Goal: Task Accomplishment & Management: Use online tool/utility

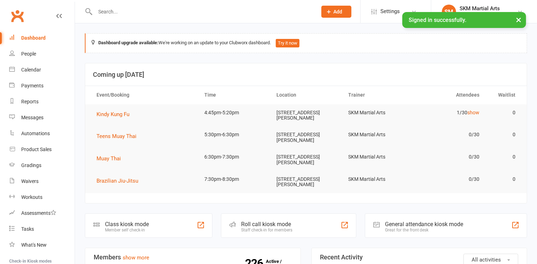
click at [154, 156] on td "Muay Thai" at bounding box center [144, 158] width 108 height 20
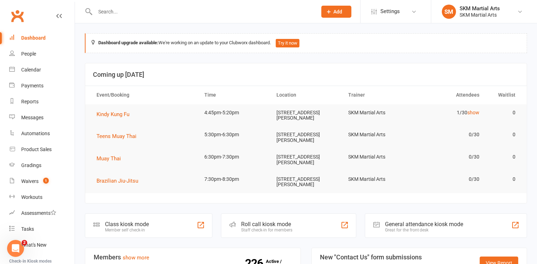
click at [144, 227] on div "Member self check-in" at bounding box center [127, 229] width 44 height 5
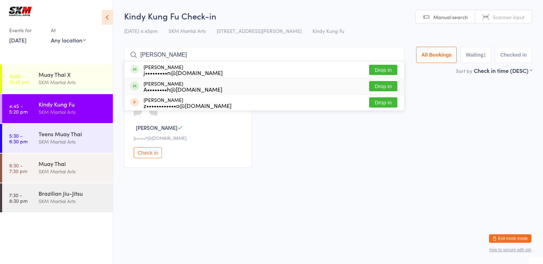
type input "[PERSON_NAME]"
click at [378, 88] on button "Drop in" at bounding box center [383, 86] width 28 height 10
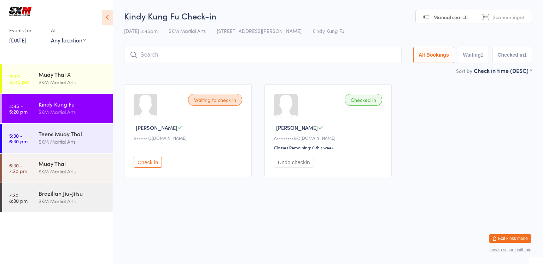
click at [146, 167] on button "Check in" at bounding box center [148, 162] width 28 height 11
click at [155, 52] on input "search" at bounding box center [264, 55] width 280 height 16
type input "calian"
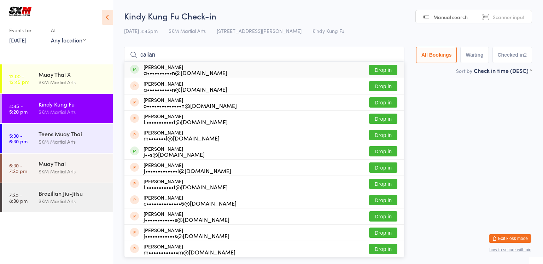
click at [170, 71] on div "a••••••••••n@[DOMAIN_NAME]" at bounding box center [186, 73] width 84 height 6
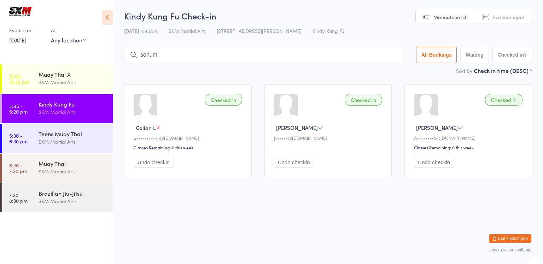
type input "sohum"
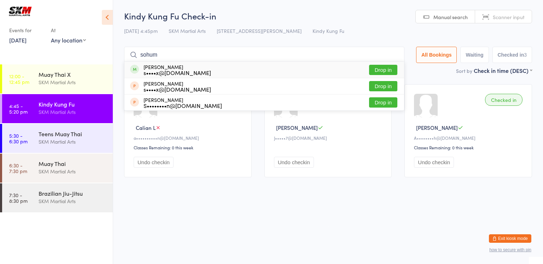
click at [380, 66] on button "Drop in" at bounding box center [383, 70] width 28 height 10
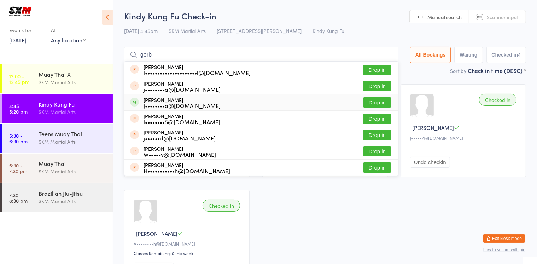
type input "gorb"
click at [376, 101] on button "Drop in" at bounding box center [377, 102] width 28 height 10
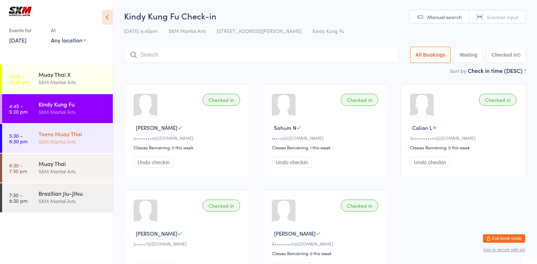
click at [95, 134] on div "Teens Muay Thai" at bounding box center [73, 134] width 68 height 8
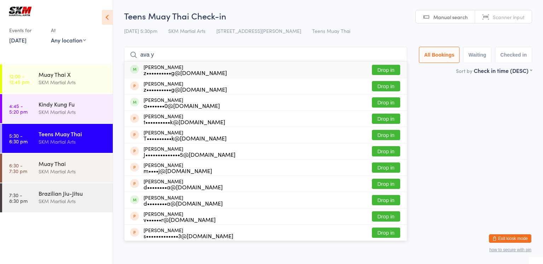
type input "ava y"
click at [152, 70] on div "z••••••••••g@[DOMAIN_NAME]" at bounding box center [185, 73] width 83 height 6
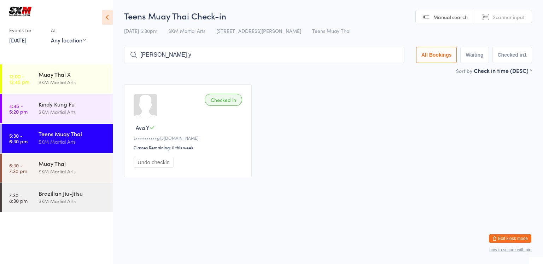
click at [166, 58] on input "[PERSON_NAME] y" at bounding box center [264, 55] width 280 height 16
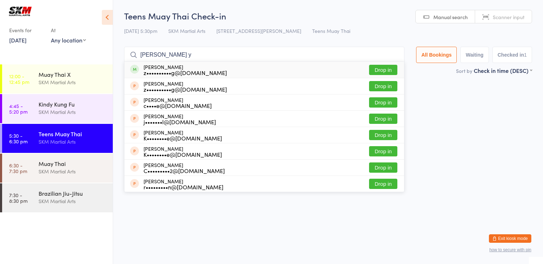
type input "[PERSON_NAME] y"
click at [163, 70] on div "z••••••••••g@[DOMAIN_NAME]" at bounding box center [185, 73] width 83 height 6
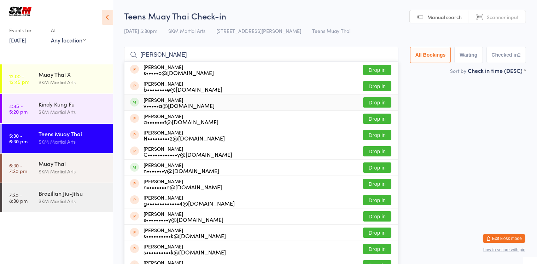
type input "[PERSON_NAME]"
click at [181, 104] on div "v•••••a@[DOMAIN_NAME]" at bounding box center [179, 106] width 71 height 6
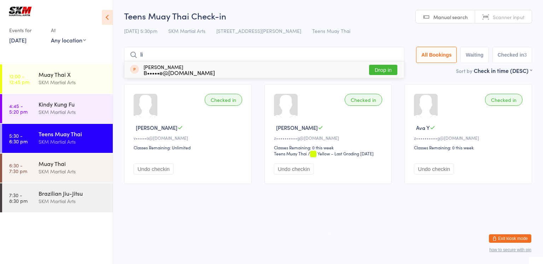
type input "l"
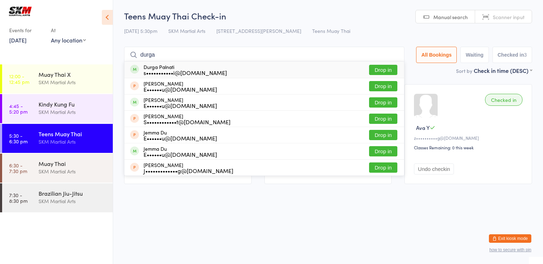
type input "durga"
click at [385, 69] on button "Drop in" at bounding box center [383, 70] width 28 height 10
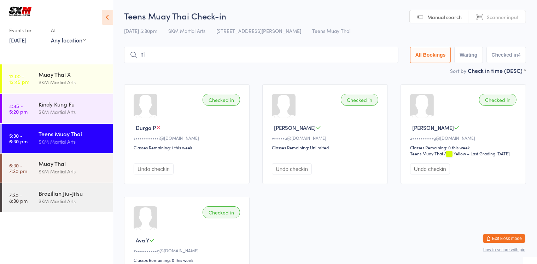
type input "n"
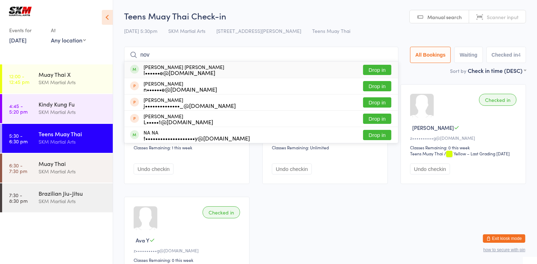
type input "nov"
click at [195, 77] on div "[PERSON_NAME] [PERSON_NAME] l••••••e@[DOMAIN_NAME] Drop in" at bounding box center [261, 70] width 274 height 16
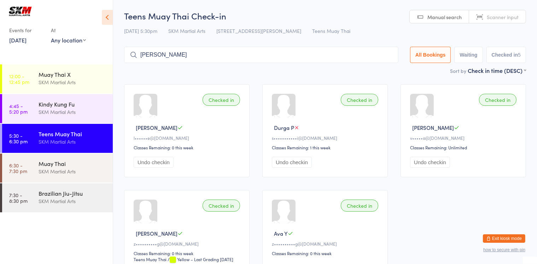
click at [302, 56] on input "[PERSON_NAME]" at bounding box center [261, 55] width 274 height 16
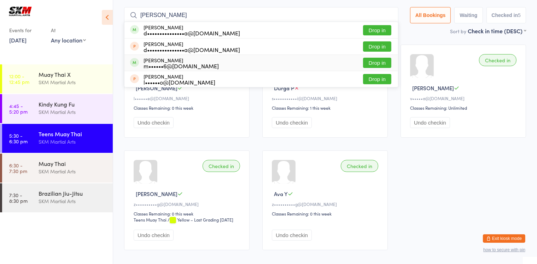
scroll to position [47, 0]
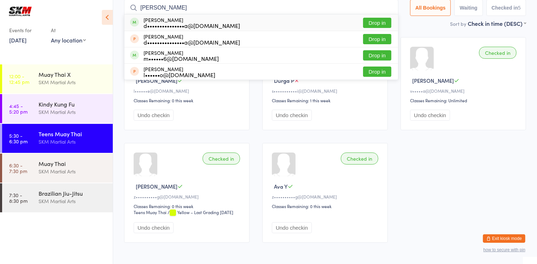
type input "[PERSON_NAME]"
click at [367, 23] on button "Drop in" at bounding box center [377, 23] width 28 height 10
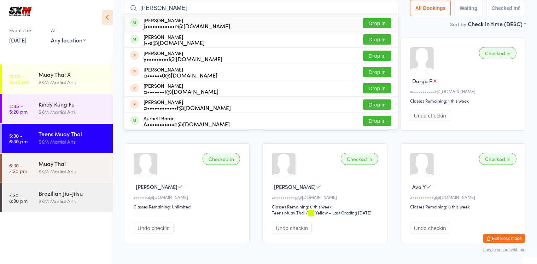
type input "[PERSON_NAME]"
click at [372, 23] on button "Drop in" at bounding box center [377, 23] width 28 height 10
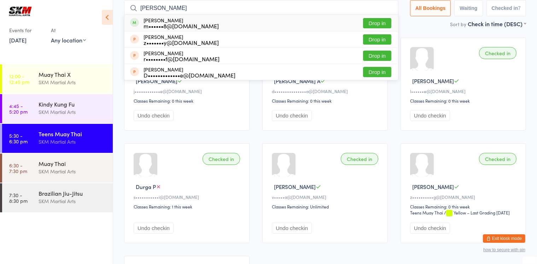
type input "[PERSON_NAME]"
click at [377, 21] on button "Drop in" at bounding box center [377, 23] width 28 height 10
